Goal: Check status: Check status

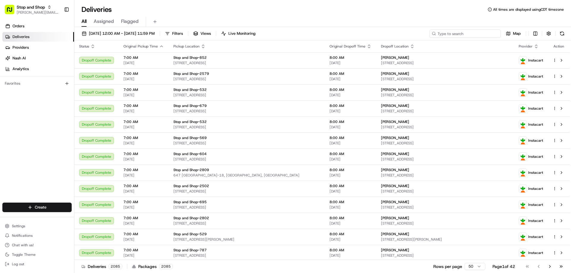
click at [475, 35] on input at bounding box center [464, 33] width 71 height 8
paste input "m699285760"
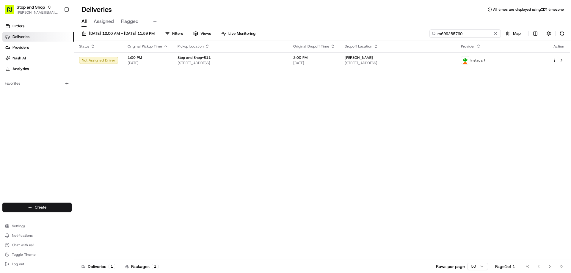
type input "m699285760"
click at [497, 33] on button at bounding box center [495, 34] width 6 height 6
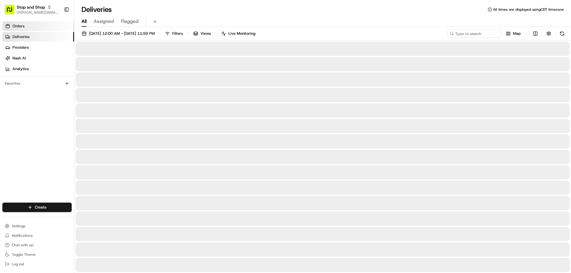
click at [20, 26] on span "Orders" at bounding box center [18, 25] width 12 height 5
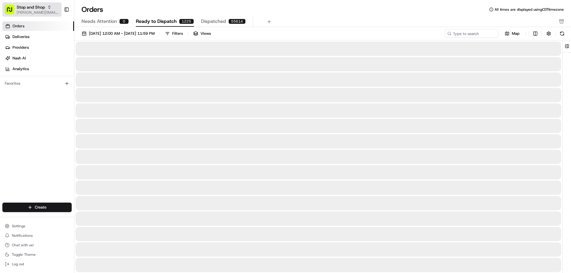
click at [49, 5] on icon "button" at bounding box center [49, 7] width 4 height 4
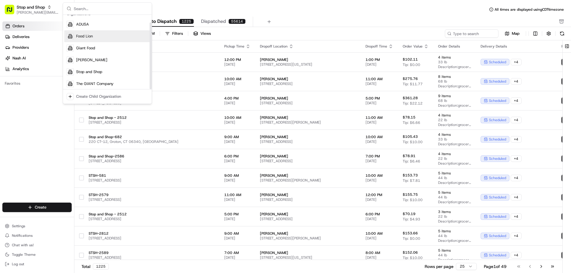
scroll to position [8, 0]
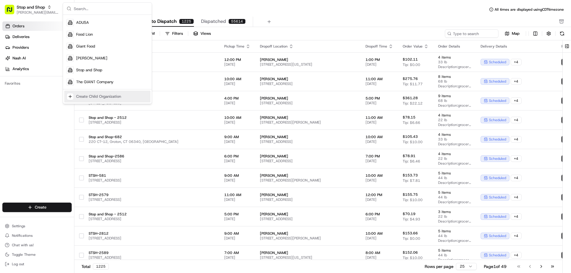
click at [43, 141] on div "Orders Deliveries Providers [PERSON_NAME] Analytics Favorites" at bounding box center [37, 112] width 74 height 187
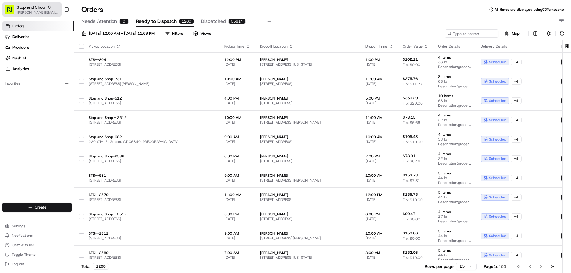
click at [37, 7] on span "Stop and Shop" at bounding box center [31, 7] width 28 height 6
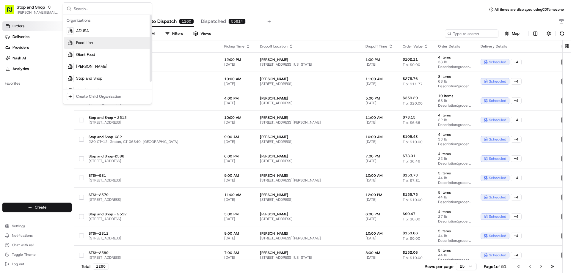
click at [83, 43] on span "Food Lion" at bounding box center [84, 42] width 17 height 5
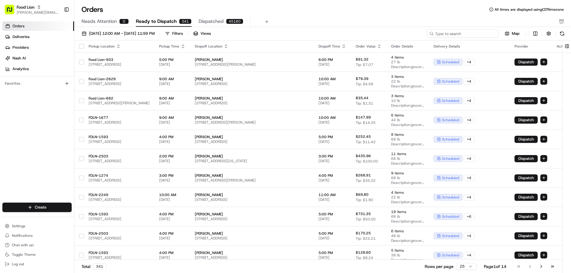
click at [464, 33] on input at bounding box center [462, 33] width 71 height 8
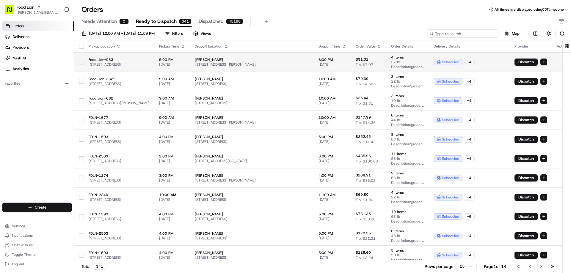
paste input "m702348141"
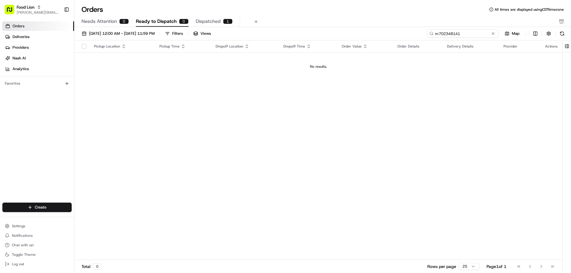
type input "m702348141"
